Goal: Entertainment & Leisure: Browse casually

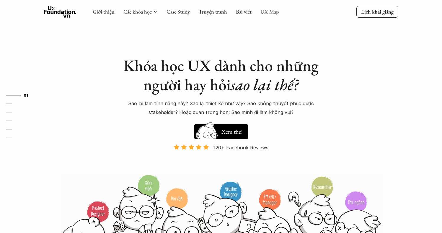
click at [265, 12] on link "UX Map" at bounding box center [269, 11] width 19 height 7
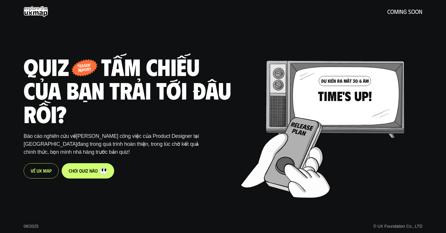
click at [114, 89] on h1 "Quiz - tấm chiếu của bạn trải tới đâu rồi?" at bounding box center [128, 90] width 208 height 71
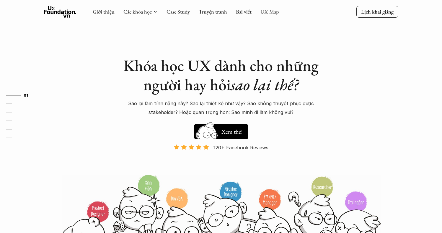
click at [262, 13] on link "UX Map" at bounding box center [269, 11] width 19 height 7
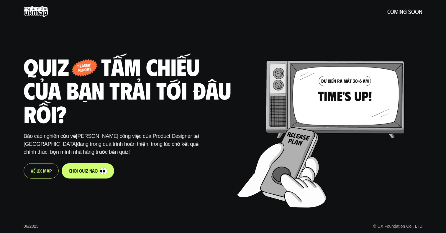
click at [47, 174] on p "V ề U X M a p" at bounding box center [41, 171] width 21 height 6
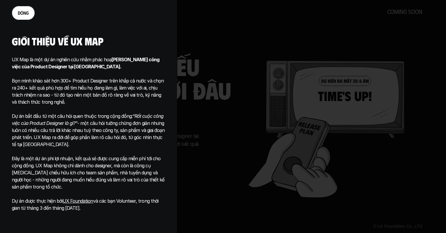
click at [270, 69] on div at bounding box center [223, 116] width 446 height 233
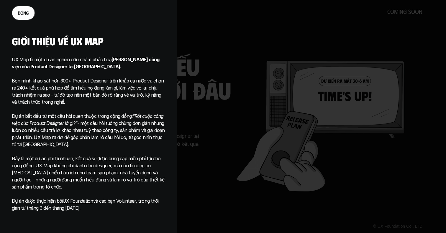
click at [28, 11] on p "đ ó n g" at bounding box center [23, 13] width 11 height 6
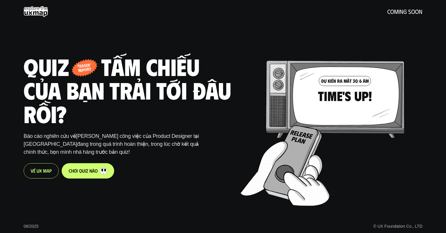
click at [99, 168] on link "c h ơ i q u i z n à o" at bounding box center [88, 170] width 53 height 15
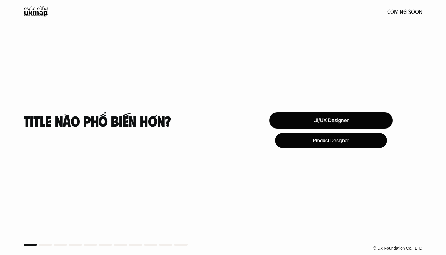
click at [335, 120] on div "UI/UX Designer" at bounding box center [330, 120] width 123 height 17
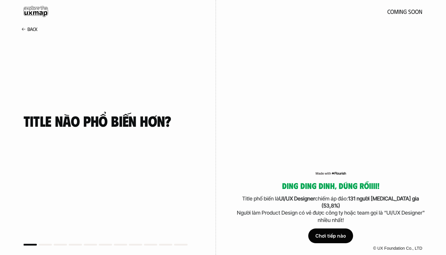
click at [337, 233] on div "Chơi tiếp nào" at bounding box center [330, 236] width 45 height 15
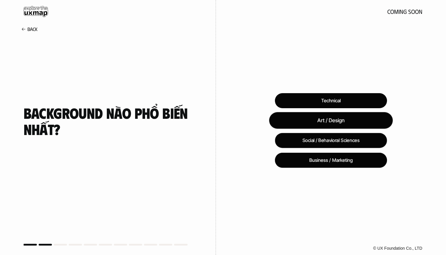
click at [314, 122] on div "Art / Design" at bounding box center [331, 120] width 124 height 17
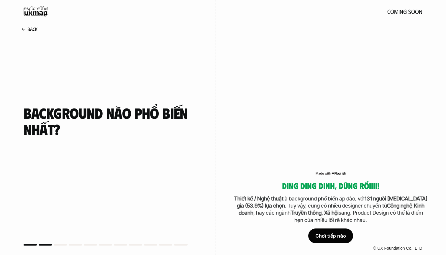
click at [331, 233] on div "Chơi tiếp nào" at bounding box center [330, 236] width 45 height 15
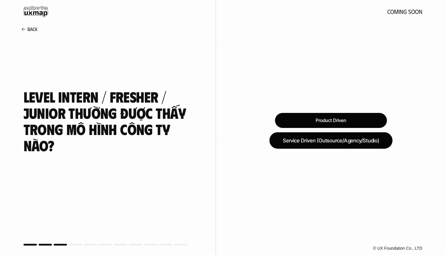
click at [309, 136] on div "Service Driven (Outsource/Agency/Studio)" at bounding box center [330, 140] width 123 height 17
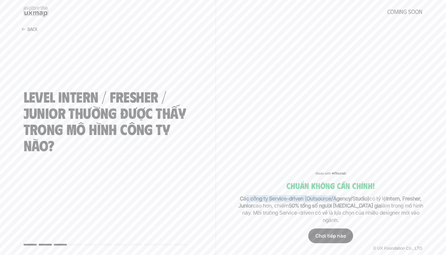
drag, startPoint x: 241, startPoint y: 206, endPoint x: 344, endPoint y: 204, distance: 103.0
click at [342, 201] on strong "Các công ty Service-driven (Outsource/Agency/Studio)" at bounding box center [304, 198] width 129 height 6
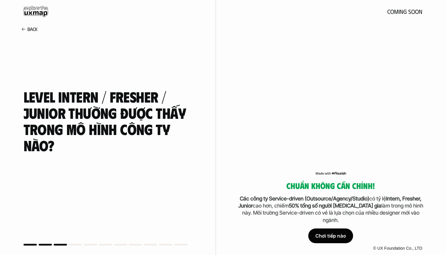
drag, startPoint x: 347, startPoint y: 204, endPoint x: 351, endPoint y: 206, distance: 4.5
click at [347, 201] on strong "Các công ty Service-driven (Outsource/Agency/Studio)" at bounding box center [304, 198] width 129 height 6
drag, startPoint x: 350, startPoint y: 204, endPoint x: 404, endPoint y: 206, distance: 53.4
click at [403, 206] on p "Các công ty Service-driven (Outsource/Agency/Studio) có tỷ lệ Intern, Fresher, …" at bounding box center [331, 209] width 194 height 29
drag, startPoint x: 404, startPoint y: 206, endPoint x: 407, endPoint y: 207, distance: 3.6
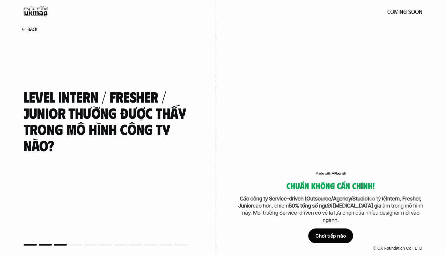
click at [404, 206] on strong "Intern, Fresher, Junior" at bounding box center [330, 201] width 185 height 13
drag, startPoint x: 380, startPoint y: 204, endPoint x: 374, endPoint y: 213, distance: 10.6
click at [441, 205] on div "Chuẩn không cần chỉnh! Các công ty Service-driven (Outsource/Agency/Studio) có …" at bounding box center [331, 127] width 230 height 255
drag, startPoint x: 261, startPoint y: 209, endPoint x: 318, endPoint y: 213, distance: 57.0
click at [265, 210] on p "Các công ty Service-driven (Outsource/Agency/Studio) có tỷ lệ Intern, Fresher, …" at bounding box center [331, 209] width 194 height 29
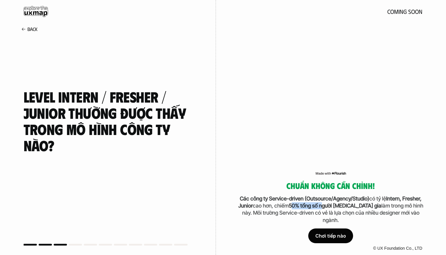
drag, startPoint x: 296, startPoint y: 216, endPoint x: 326, endPoint y: 214, distance: 30.5
click at [326, 209] on strong "50% tổng số người [MEDICAL_DATA] gia" at bounding box center [335, 206] width 93 height 6
drag, startPoint x: 337, startPoint y: 212, endPoint x: 371, endPoint y: 213, distance: 33.9
click at [371, 213] on p "Các công ty Service-driven (Outsource/Agency/Studio) có tỷ lệ Intern, Fresher, …" at bounding box center [331, 209] width 194 height 29
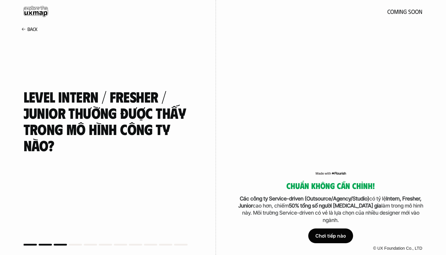
click at [337, 233] on div "© UX Foundation Co., LTD" at bounding box center [331, 248] width 230 height 13
click at [337, 233] on div "Chơi tiếp nào" at bounding box center [330, 236] width 45 height 15
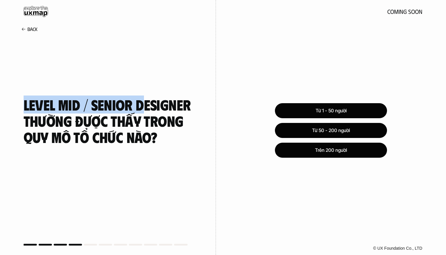
drag, startPoint x: 22, startPoint y: 104, endPoint x: 150, endPoint y: 105, distance: 127.7
click at [145, 103] on div "Level MID / SENIOR DESIGNER thường được thấy trong QUY MÔ TỔ CHỨC NÀO?" at bounding box center [108, 127] width 216 height 267
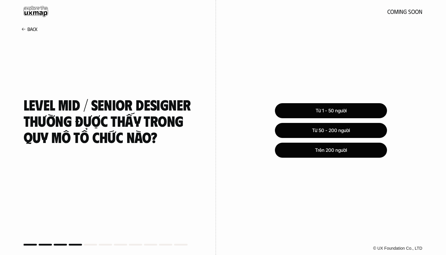
click at [169, 128] on h4 "Level MID / SENIOR DESIGNER thường được thấy trong QUY MÔ TỔ CHỨC NÀO?" at bounding box center [108, 120] width 169 height 49
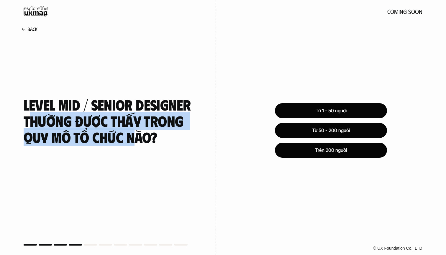
drag, startPoint x: 114, startPoint y: 129, endPoint x: 137, endPoint y: 143, distance: 27.3
click at [137, 143] on h4 "Level MID / SENIOR DESIGNER thường được thấy trong QUY MÔ TỔ CHỨC NÀO?" at bounding box center [108, 120] width 169 height 49
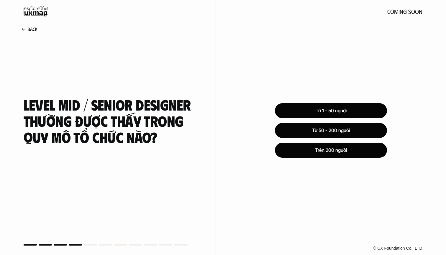
click at [137, 155] on div "Level MID / SENIOR DESIGNER thường được thấy trong QUY MÔ TỔ CHỨC NÀO?" at bounding box center [108, 121] width 169 height 230
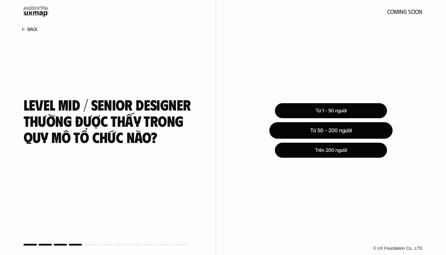
click at [296, 131] on div "Từ 50 - 200 người" at bounding box center [330, 130] width 123 height 17
